Goal: Transaction & Acquisition: Download file/media

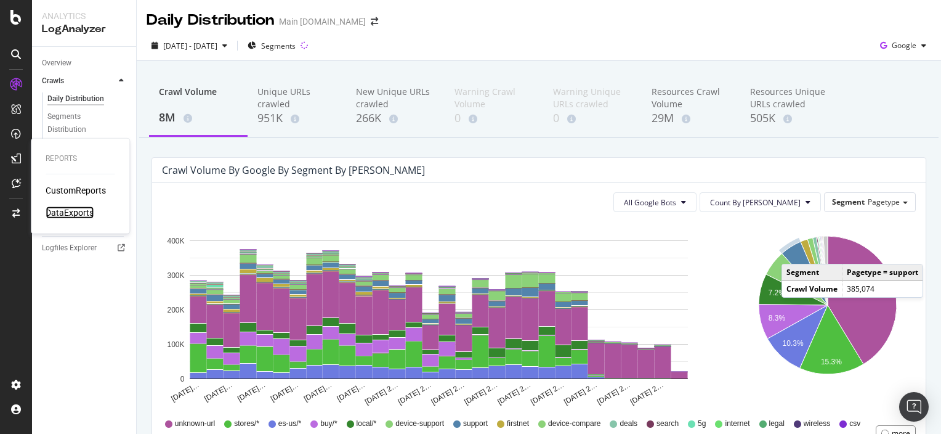
click at [59, 209] on div "DataExports" at bounding box center [70, 212] width 48 height 12
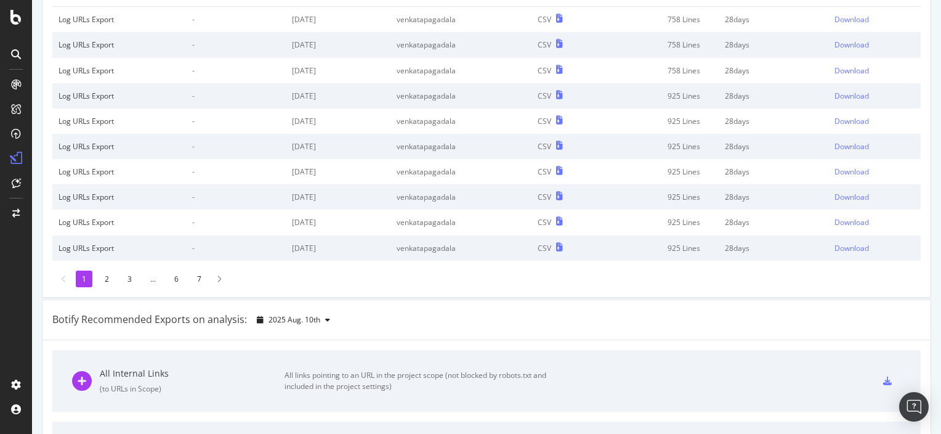
scroll to position [308, 0]
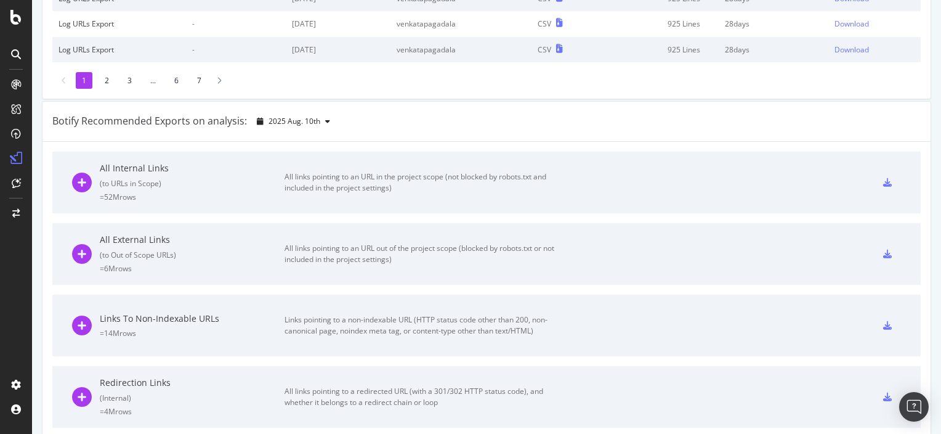
click at [328, 171] on div "All links pointing to an URL in the project scope (not blocked by robots.txt an…" at bounding box center [423, 182] width 277 height 22
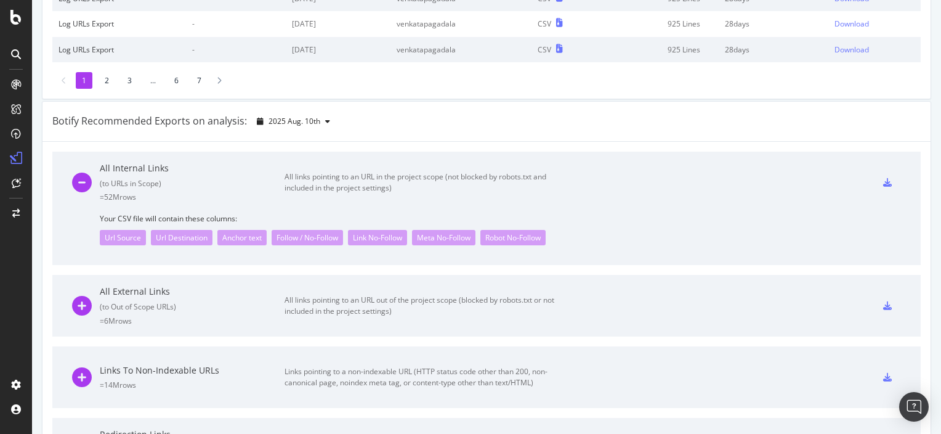
click at [883, 182] on icon at bounding box center [887, 182] width 9 height 9
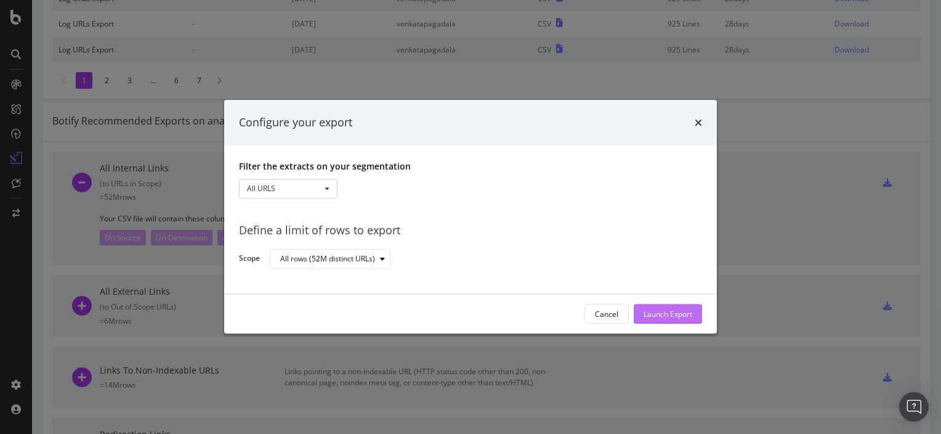
click at [668, 307] on div "Launch Export" at bounding box center [668, 314] width 49 height 18
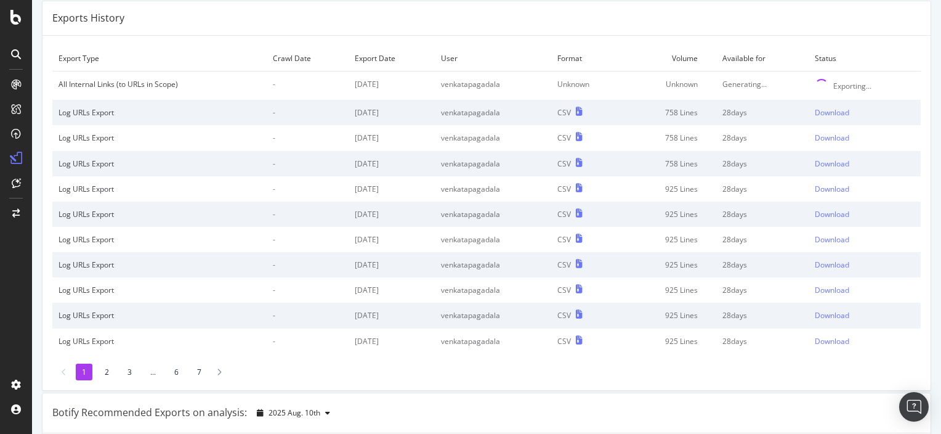
scroll to position [0, 0]
